Goal: Task Accomplishment & Management: Use online tool/utility

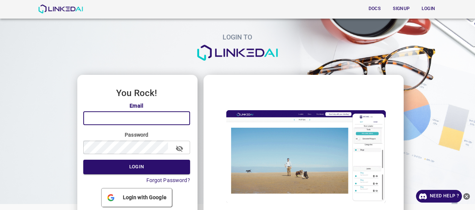
click at [129, 121] on input "email" at bounding box center [136, 119] width 107 height 14
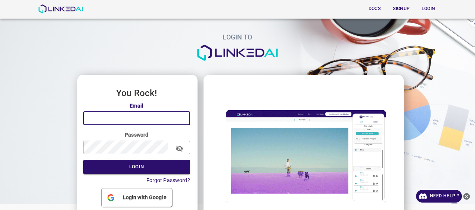
type input "[EMAIL_ADDRESS][DOMAIN_NAME]"
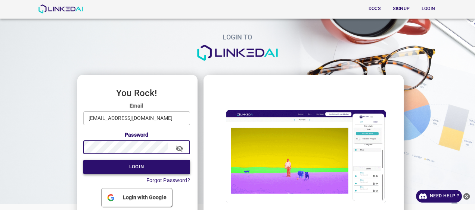
click at [132, 167] on button "Login" at bounding box center [136, 167] width 107 height 15
